Goal: Navigation & Orientation: Find specific page/section

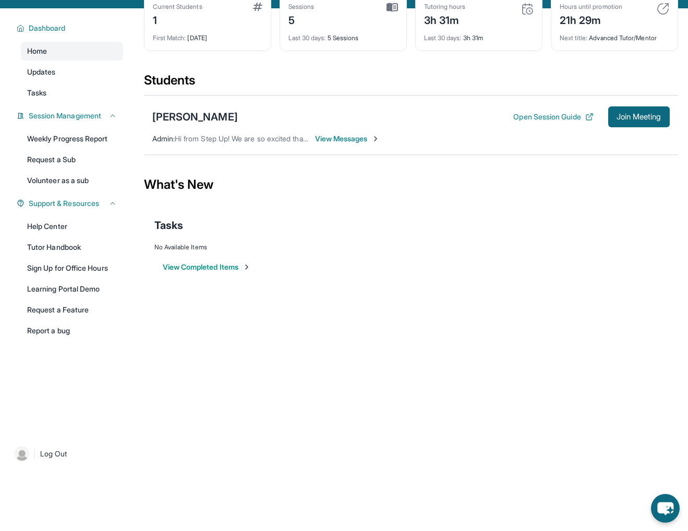
scroll to position [67, 0]
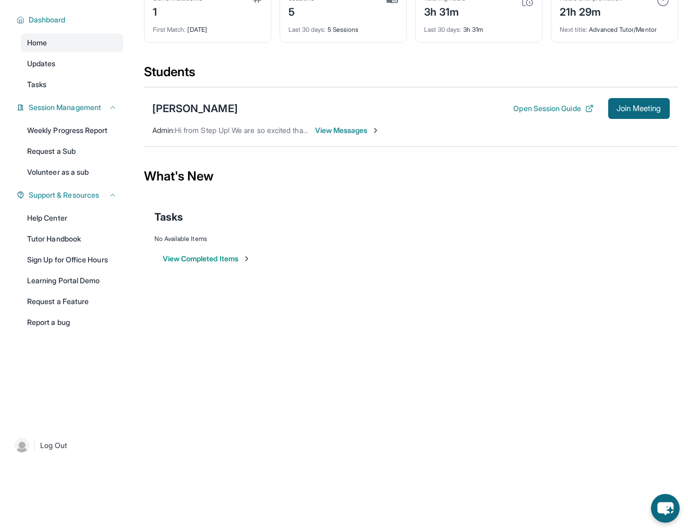
click at [434, 98] on div "[PERSON_NAME] Open Session Guide Join Meeting Admin : Hi from Step Up! We are s…" at bounding box center [411, 116] width 534 height 59
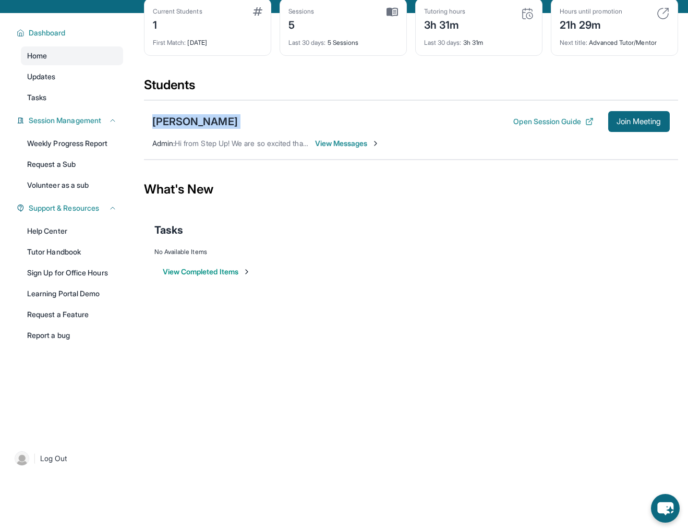
drag, startPoint x: 434, startPoint y: 100, endPoint x: 430, endPoint y: 106, distance: 7.3
click at [433, 100] on div "Students" at bounding box center [411, 88] width 534 height 23
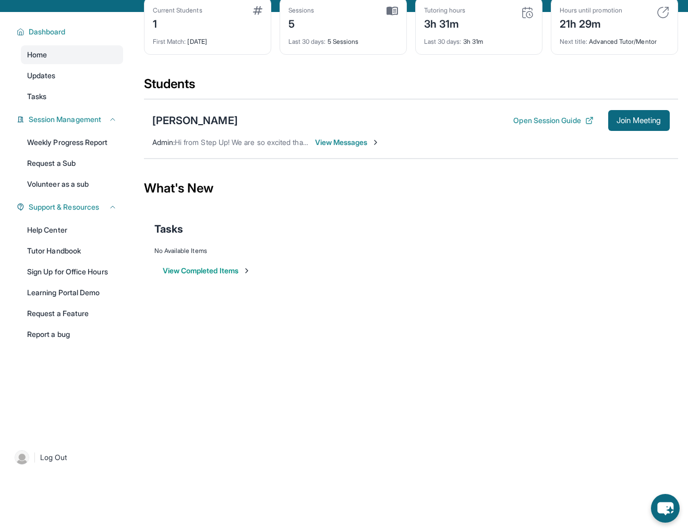
click at [428, 111] on div "[PERSON_NAME] Open Session Guide Join Meeting Admin : Hi from Step Up! We are s…" at bounding box center [411, 128] width 534 height 59
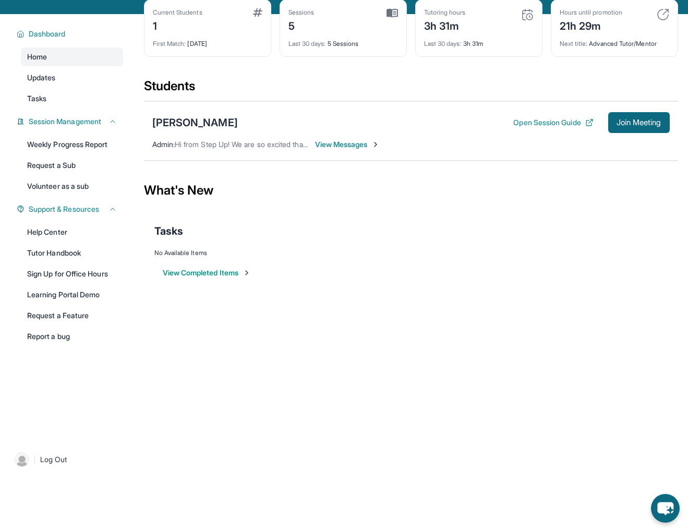
click at [426, 114] on div "[PERSON_NAME] Open Session Guide Join Meeting Admin : Hi from Step Up! We are s…" at bounding box center [411, 130] width 534 height 59
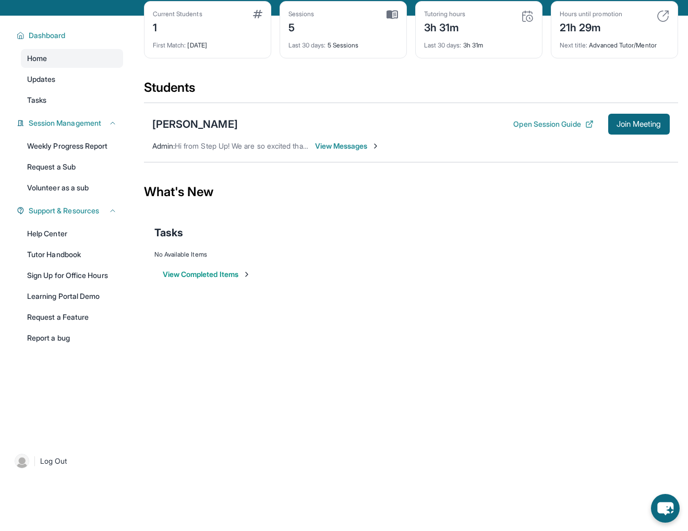
click at [426, 114] on div "[PERSON_NAME] Open Session Guide Join Meeting Admin : Hi from Step Up! We are s…" at bounding box center [411, 132] width 534 height 59
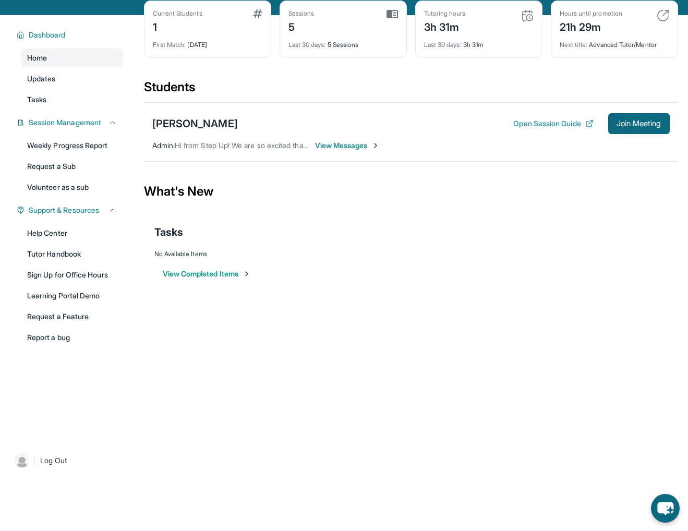
click at [613, 154] on div "[PERSON_NAME] Open Session Guide Join Meeting Admin : Hi from Step Up! We are s…" at bounding box center [411, 131] width 534 height 59
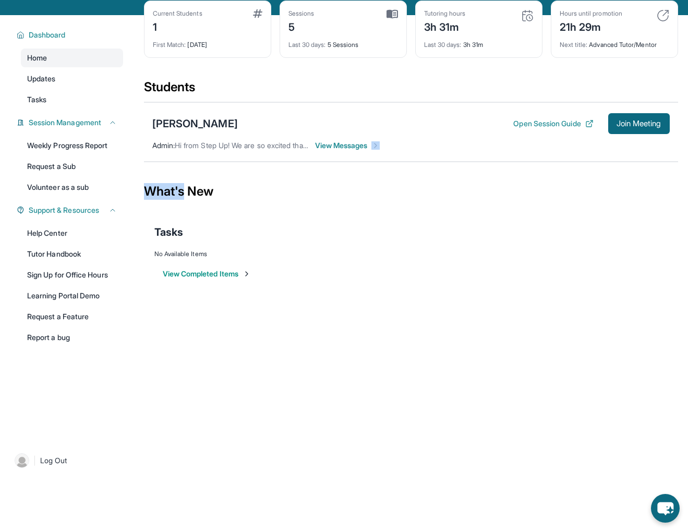
click at [615, 154] on div "[PERSON_NAME] Open Session Guide Join Meeting Admin : Hi from Step Up! We are s…" at bounding box center [411, 131] width 534 height 59
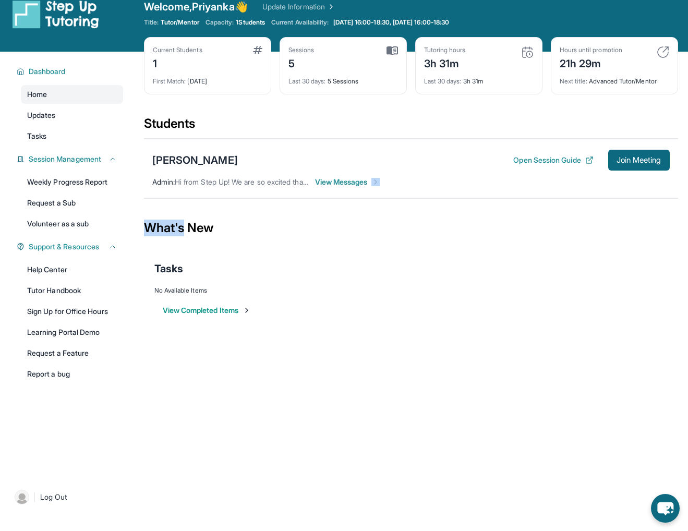
scroll to position [34, 0]
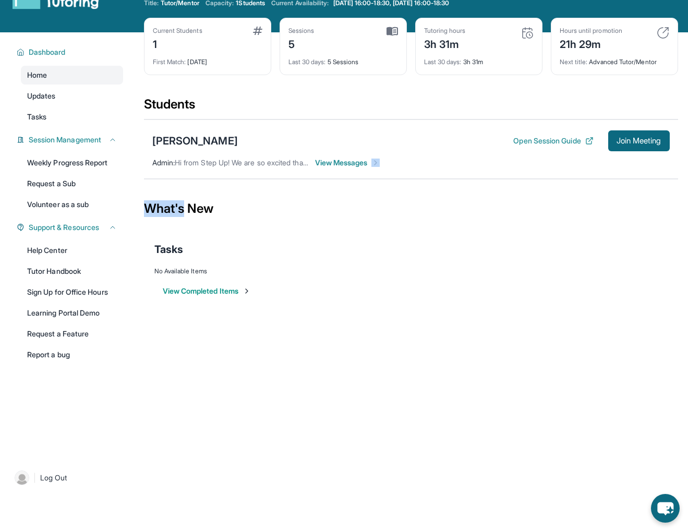
click at [608, 157] on div "[PERSON_NAME] Open Session Guide Join Meeting Admin : Hi from Step Up! We are s…" at bounding box center [411, 149] width 534 height 59
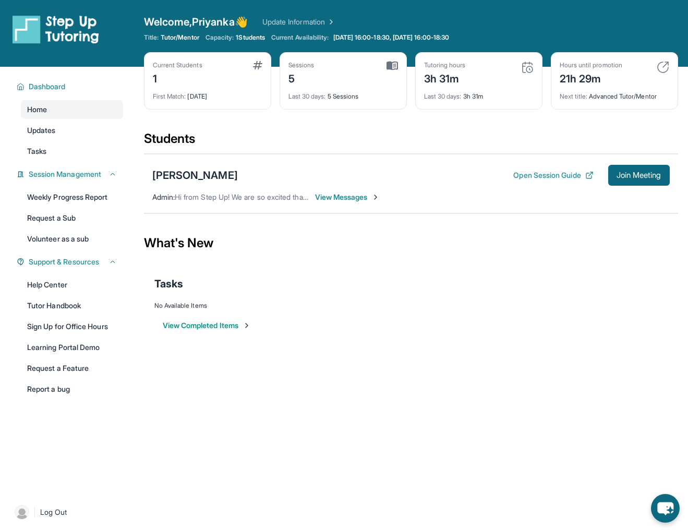
click at [609, 150] on div "Students" at bounding box center [411, 141] width 534 height 23
click at [609, 151] on div "Students" at bounding box center [411, 141] width 534 height 23
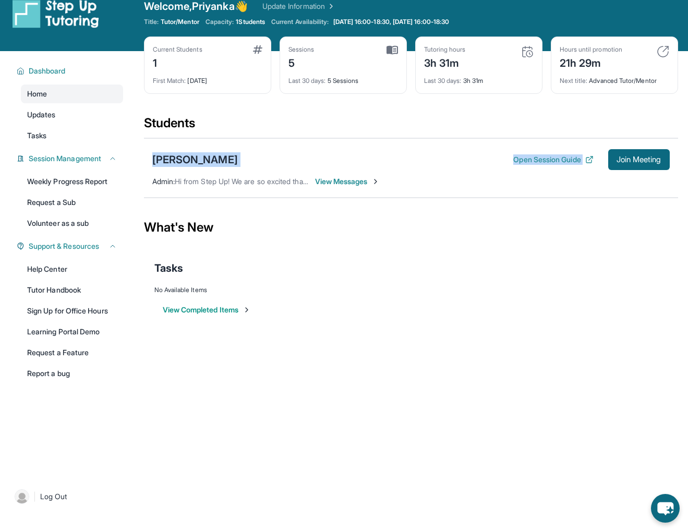
click at [616, 135] on section "Students [PERSON_NAME] Open Session Guide Join Meeting Admin : Hi from Step Up!…" at bounding box center [411, 160] width 534 height 90
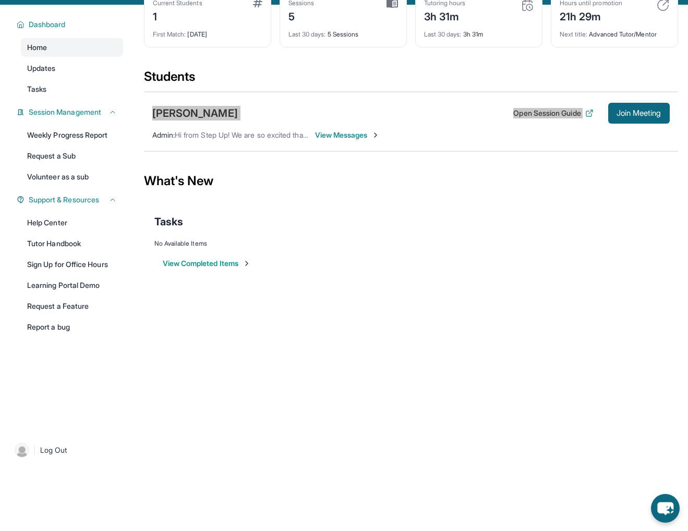
scroll to position [67, 0]
